Goal: Task Accomplishment & Management: Use online tool/utility

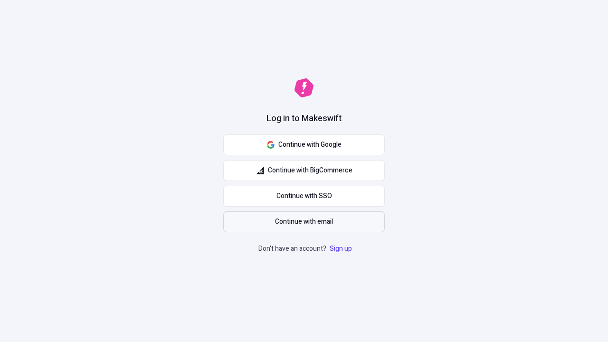
click at [304, 222] on span "Continue with email" at bounding box center [304, 221] width 58 height 10
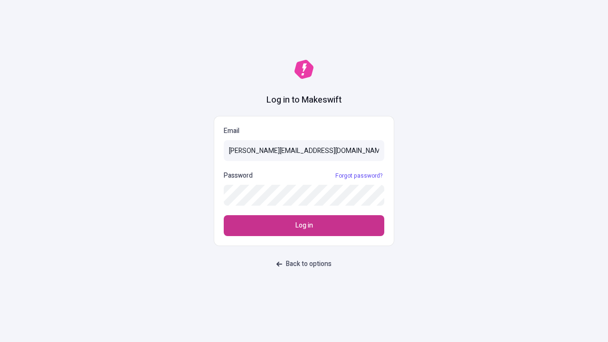
click at [304, 226] on span "Log in" at bounding box center [304, 225] width 18 height 10
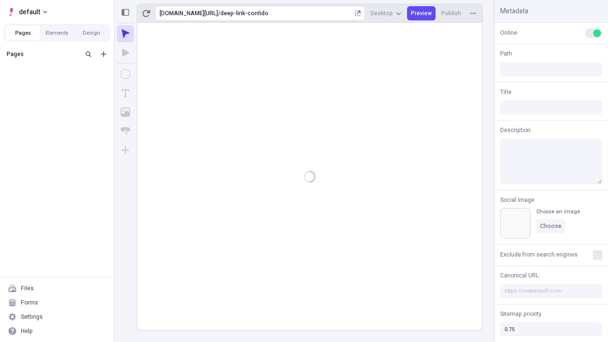
type input "/deep-link-confido"
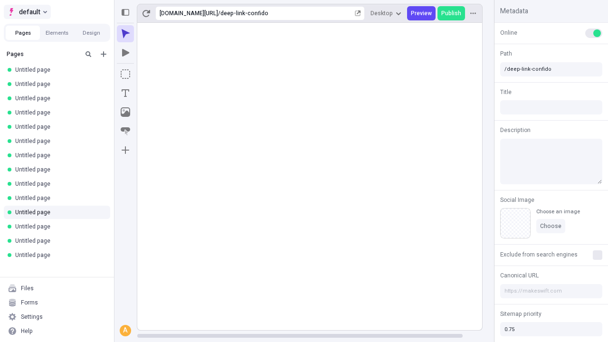
click at [27, 12] on span "default" at bounding box center [29, 11] width 21 height 11
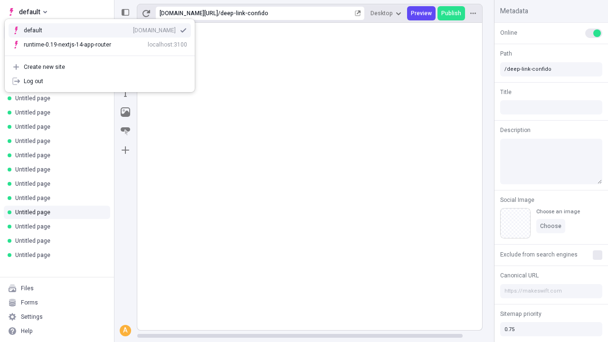
click at [100, 67] on div "Create new site" at bounding box center [105, 67] width 163 height 8
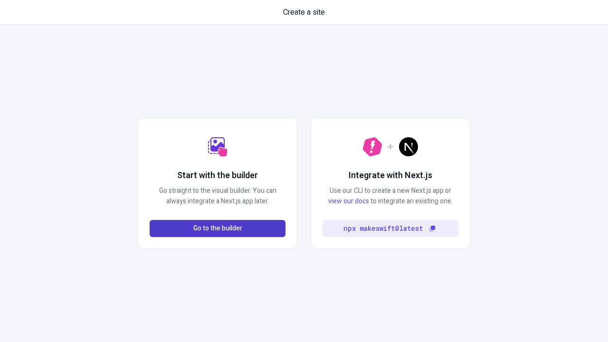
click at [217, 228] on span "Go to the builder" at bounding box center [217, 228] width 49 height 10
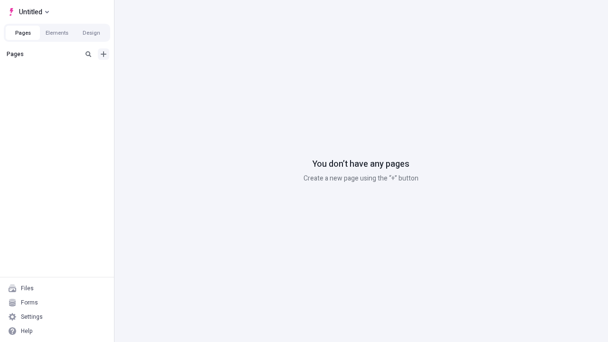
click at [104, 54] on icon "Add new" at bounding box center [104, 54] width 6 height 6
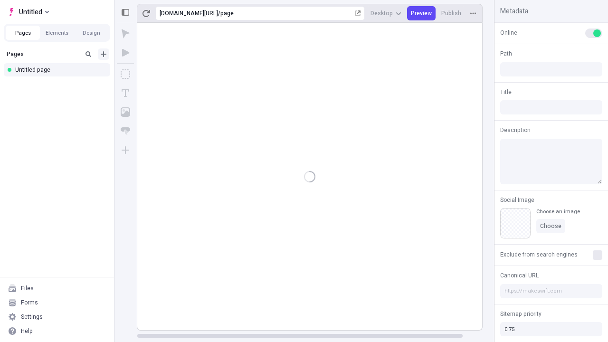
type input "/page"
click at [452, 13] on span "Publish" at bounding box center [451, 13] width 20 height 8
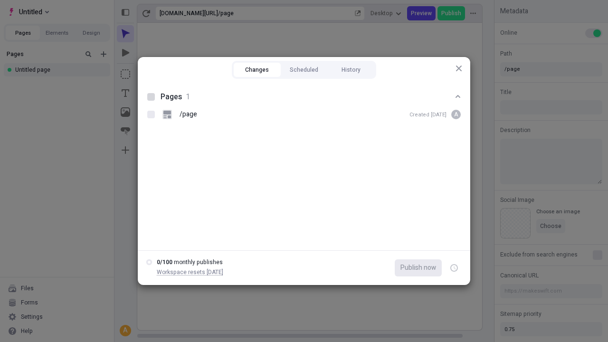
click at [257, 70] on button "Changes" at bounding box center [257, 70] width 47 height 14
click at [151, 97] on div at bounding box center [151, 97] width 8 height 8
checkbox input "true"
click at [454, 268] on icon "button" at bounding box center [454, 267] width 2 height 3
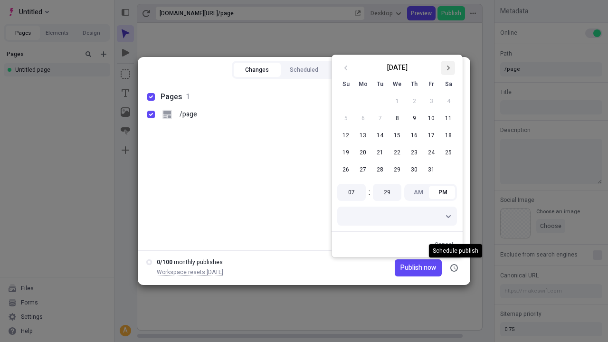
click at [448, 68] on icon "Go to next month" at bounding box center [448, 68] width 6 height 6
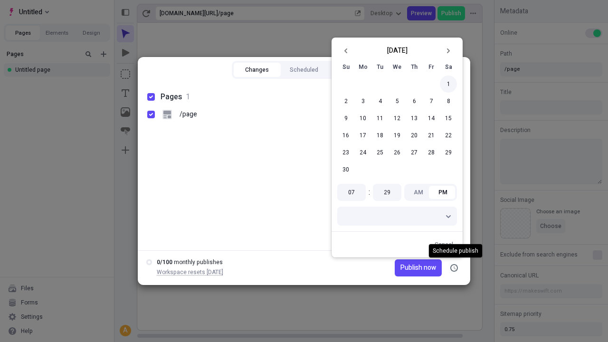
click at [448, 84] on button "1" at bounding box center [448, 83] width 17 height 17
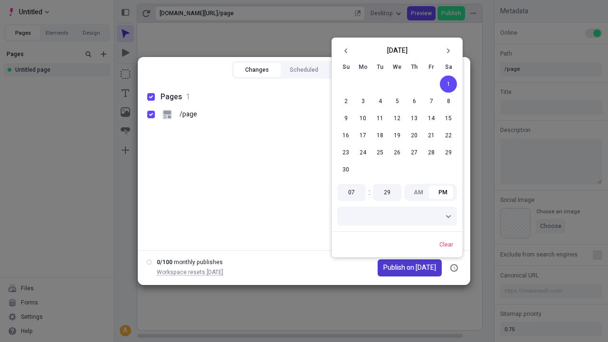
click at [404, 268] on span "Publish on 11/1/2025" at bounding box center [409, 268] width 53 height 10
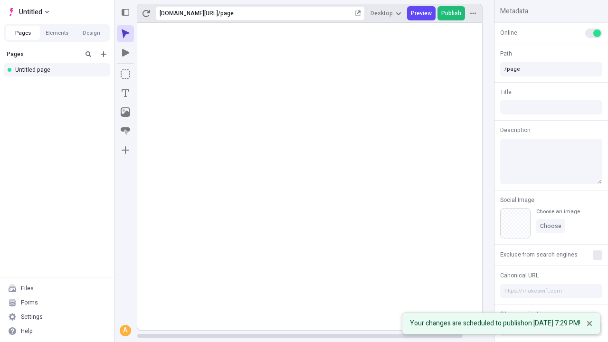
click at [452, 13] on span "Publish" at bounding box center [451, 13] width 20 height 8
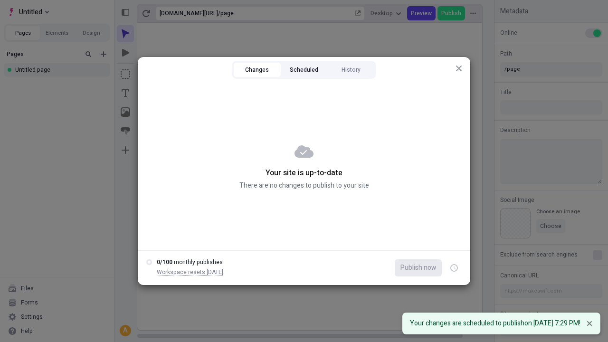
click at [304, 70] on button "Scheduled" at bounding box center [304, 70] width 47 height 14
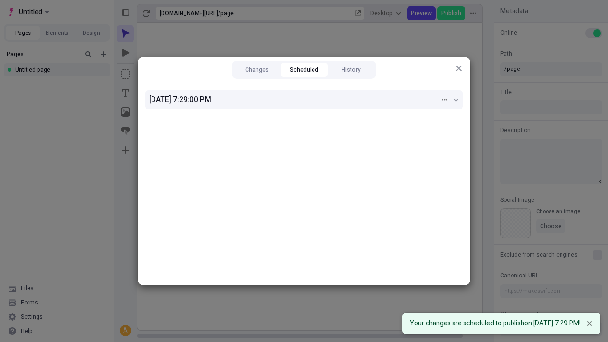
click at [304, 100] on div "11/1/2025, 7:29:00 PM" at bounding box center [294, 99] width 291 height 11
